Goal: Find specific page/section: Find specific page/section

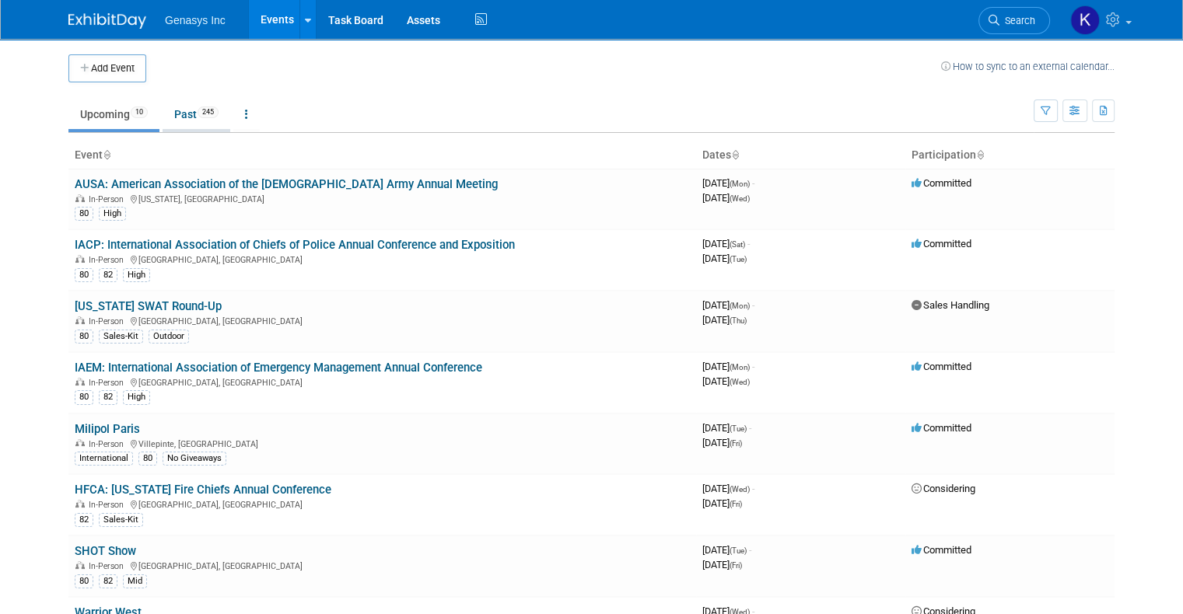
click at [177, 119] on link "Past 245" at bounding box center [197, 115] width 68 height 30
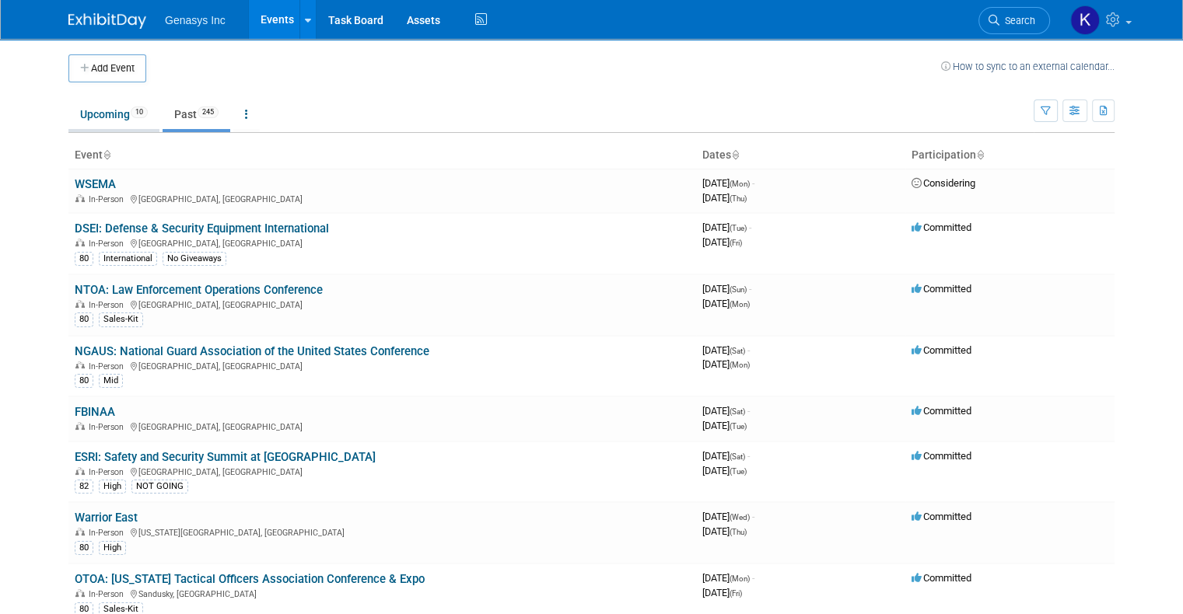
click at [89, 109] on link "Upcoming 10" at bounding box center [113, 115] width 91 height 30
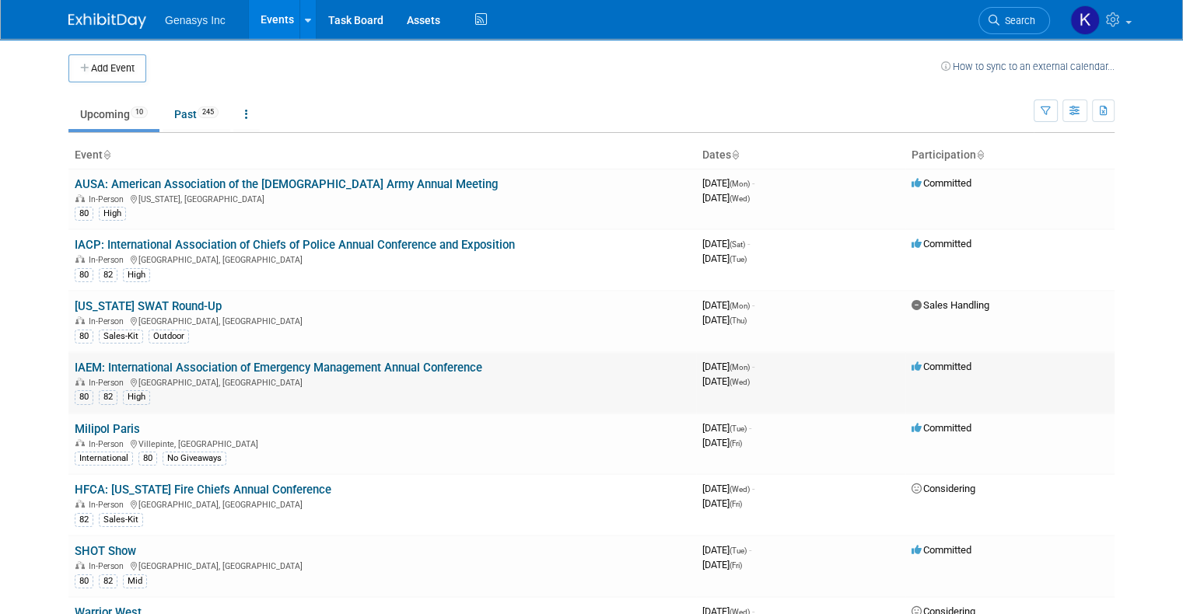
click at [145, 363] on link "IAEM: International Association of Emergency Management Annual Conference" at bounding box center [279, 368] width 408 height 14
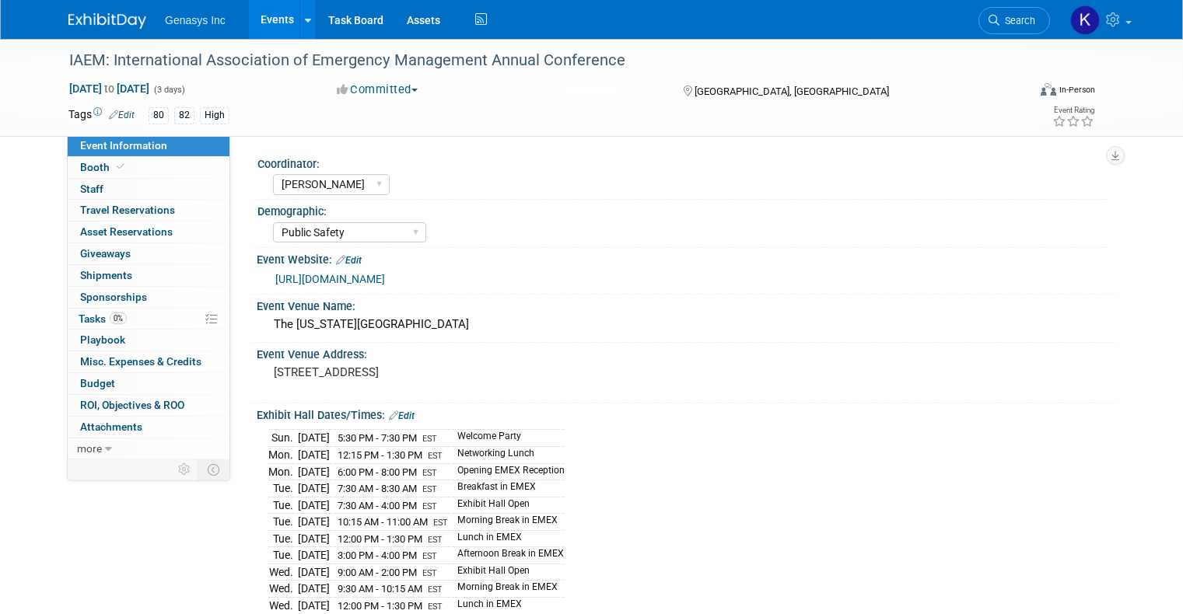
select select "Kate"
select select "Public Safety"
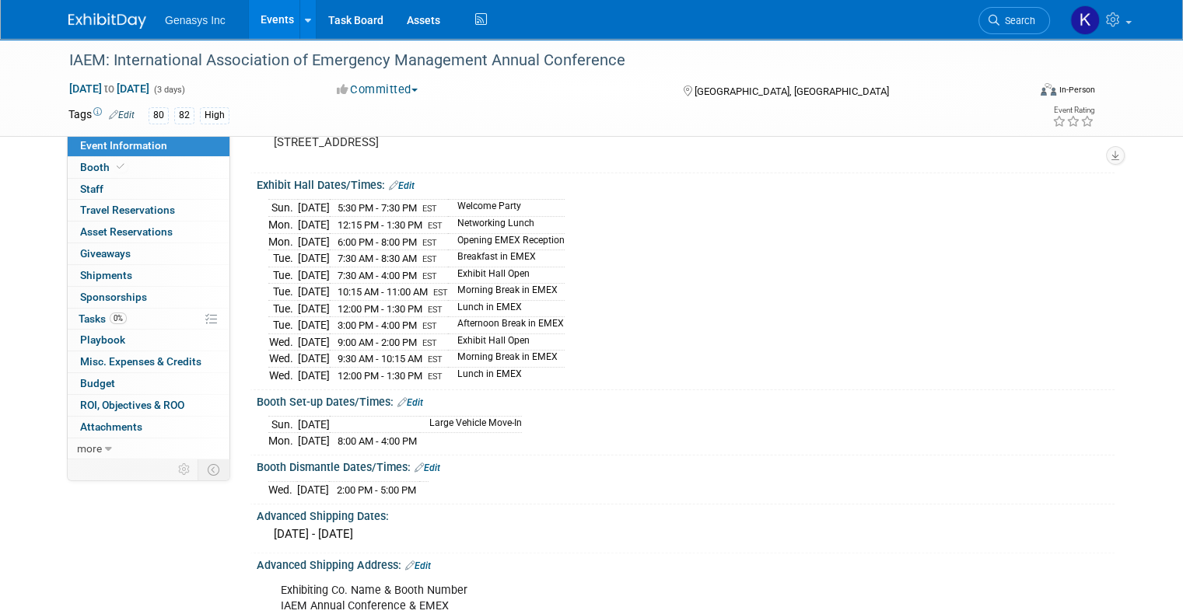
scroll to position [233, 0]
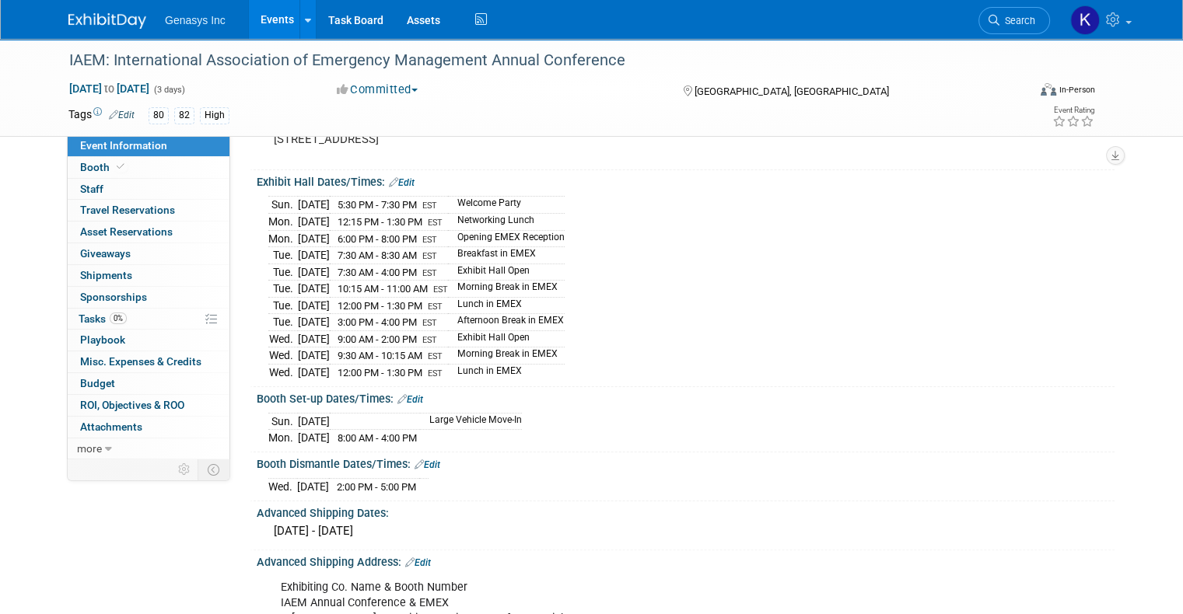
click at [793, 572] on div "Exhibiting Co. Name & Booth Number IAEM Annual Conference & EMEX c/o Shepard Ex…" at bounding box center [609, 618] width 678 height 93
